Goal: Check status: Check status

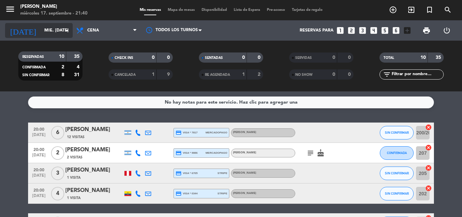
click at [41, 27] on input "mié. [DATE]" at bounding box center [69, 31] width 57 height 12
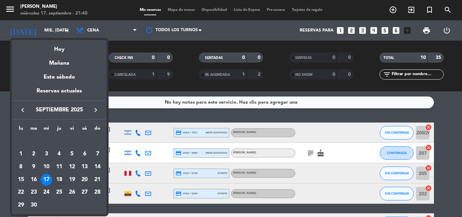
click at [58, 179] on div "18" at bounding box center [59, 180] width 12 height 12
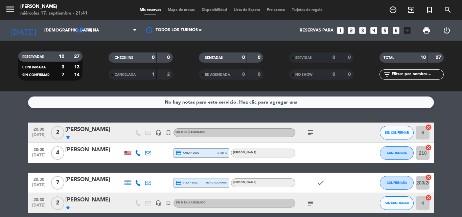
click at [311, 135] on icon "subject" at bounding box center [311, 133] width 8 height 8
click at [307, 132] on icon "subject" at bounding box center [311, 133] width 8 height 8
click at [309, 130] on icon "subject" at bounding box center [311, 133] width 8 height 8
click at [41, 31] on input "[DEMOGRAPHIC_DATA] [DATE]" at bounding box center [69, 31] width 57 height 12
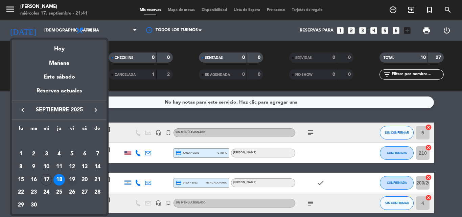
click at [72, 180] on div "19" at bounding box center [72, 180] width 12 height 12
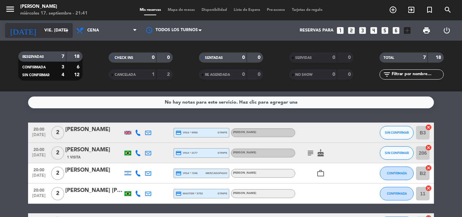
click at [41, 33] on input "vie. [DATE]" at bounding box center [69, 31] width 57 height 12
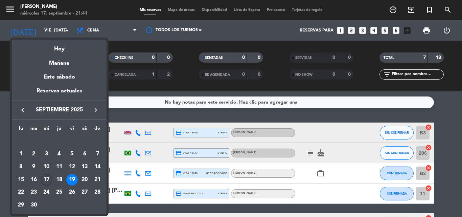
click at [46, 180] on div "17" at bounding box center [47, 180] width 12 height 12
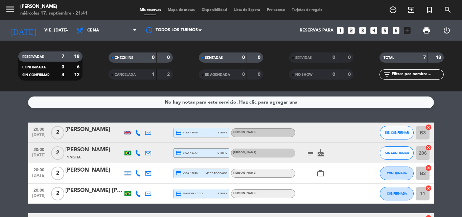
type input "mié. [DATE]"
